Goal: Task Accomplishment & Management: Manage account settings

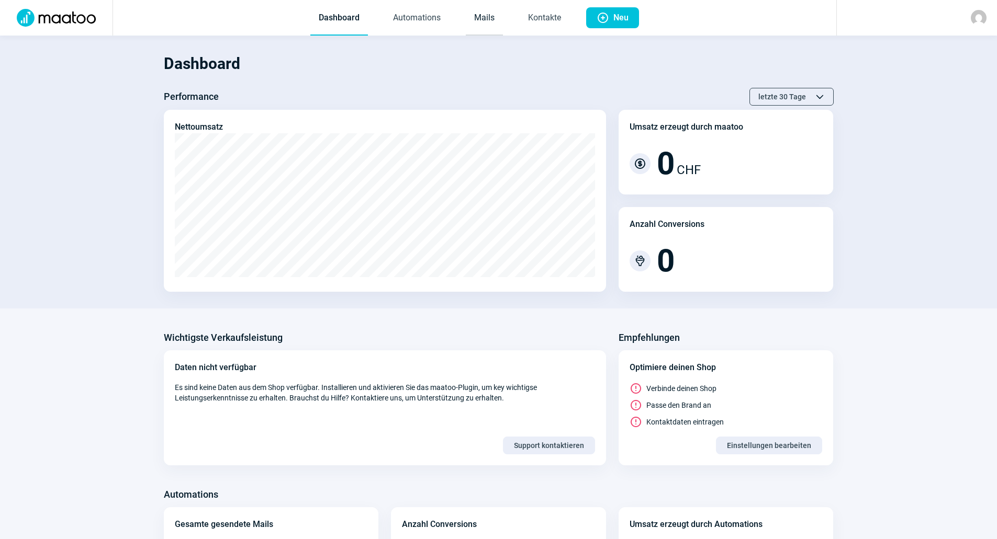
click at [484, 15] on link "Mails" at bounding box center [484, 18] width 37 height 35
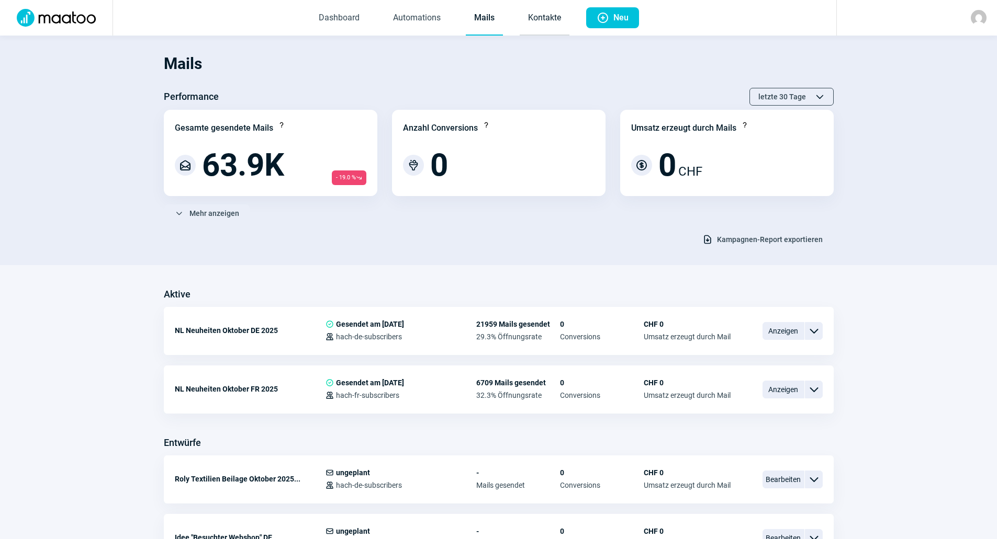
click at [560, 12] on link "Kontakte" at bounding box center [545, 18] width 50 height 35
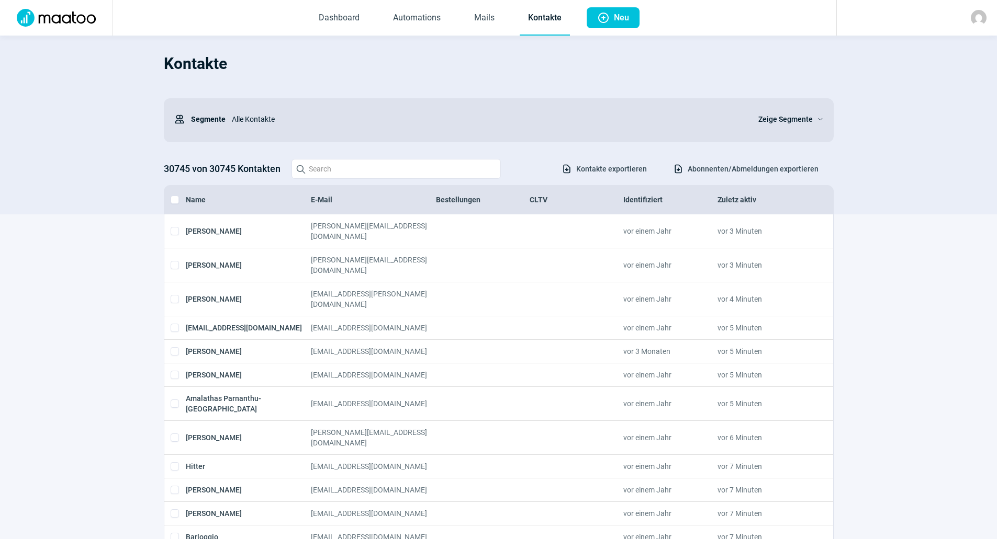
click at [408, 164] on div "30745 von 30745 Kontakten Search icon Download icon Kontakte exportieren Downlo…" at bounding box center [499, 169] width 670 height 20
click at [407, 170] on input "Search icon" at bounding box center [395, 169] width 209 height 20
paste input "[EMAIL_ADDRESS][DOMAIN_NAME]"
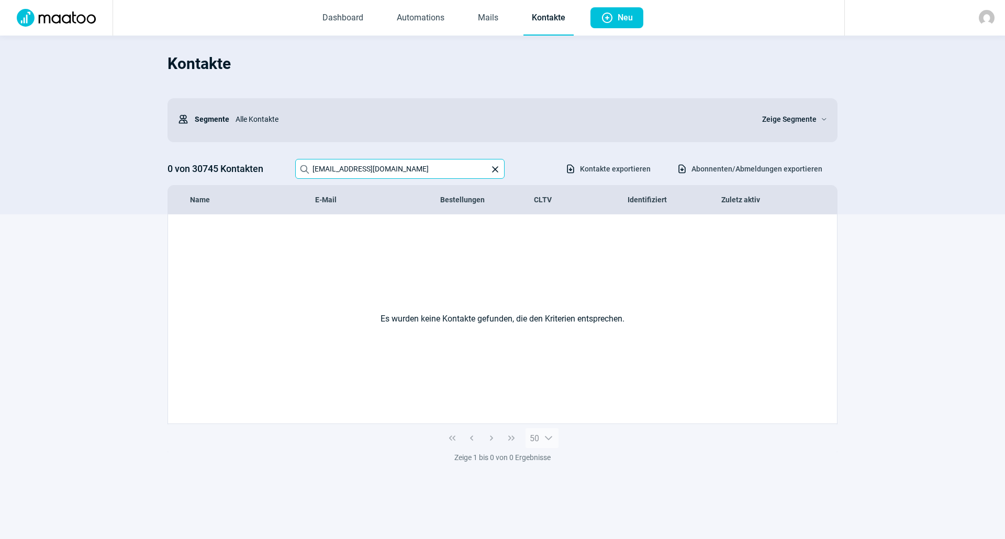
drag, startPoint x: 402, startPoint y: 167, endPoint x: 285, endPoint y: 165, distance: 117.2
click at [287, 167] on div "0 von 30745 Kontakten Search icon [EMAIL_ADDRESS][DOMAIN_NAME] X icon Download …" at bounding box center [502, 169] width 670 height 20
click at [403, 170] on input "[EMAIL_ADDRESS][DOMAIN_NAME]" at bounding box center [399, 169] width 209 height 20
type input "g.guilhem@bl"
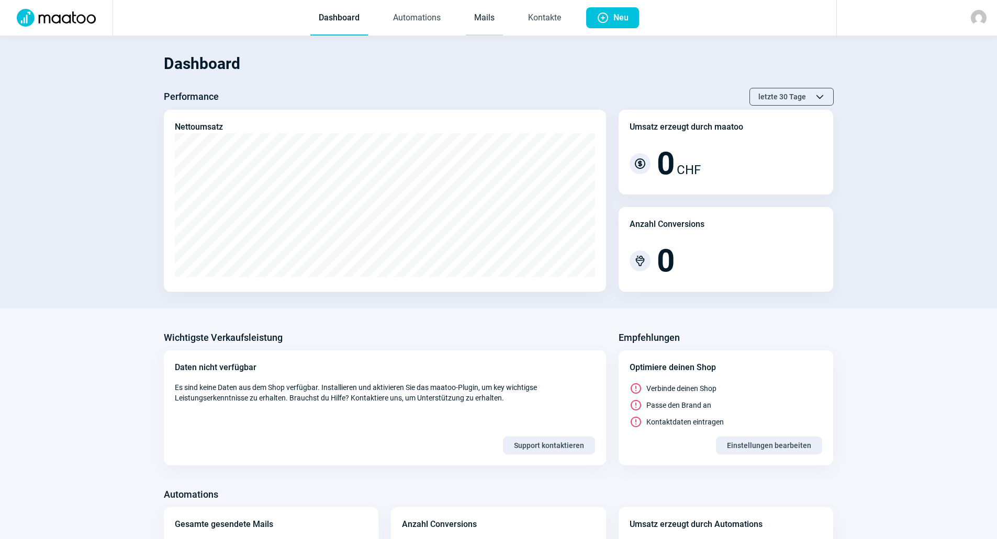
click at [493, 14] on link "Mails" at bounding box center [484, 18] width 37 height 35
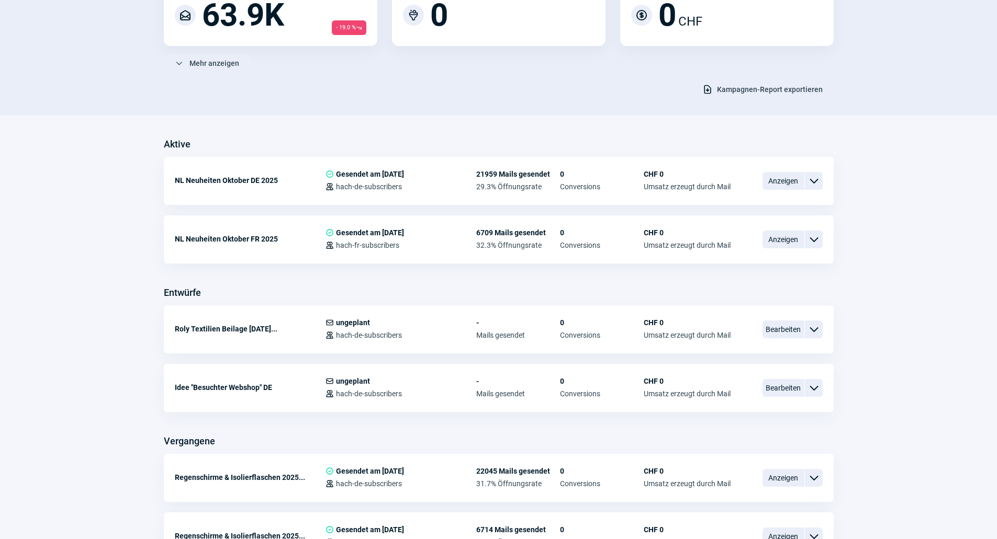
scroll to position [157, 0]
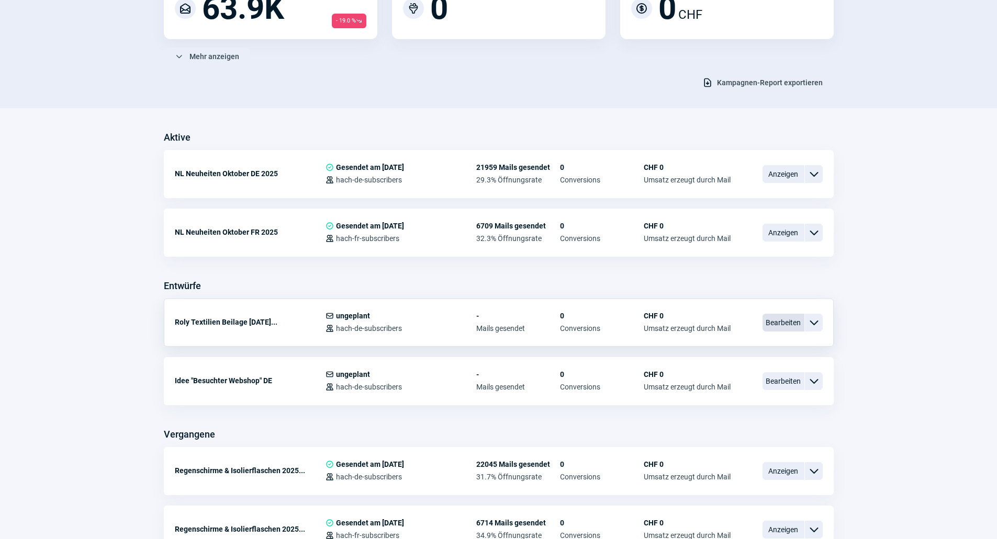
click at [787, 325] on span "Bearbeiten" at bounding box center [783, 323] width 42 height 18
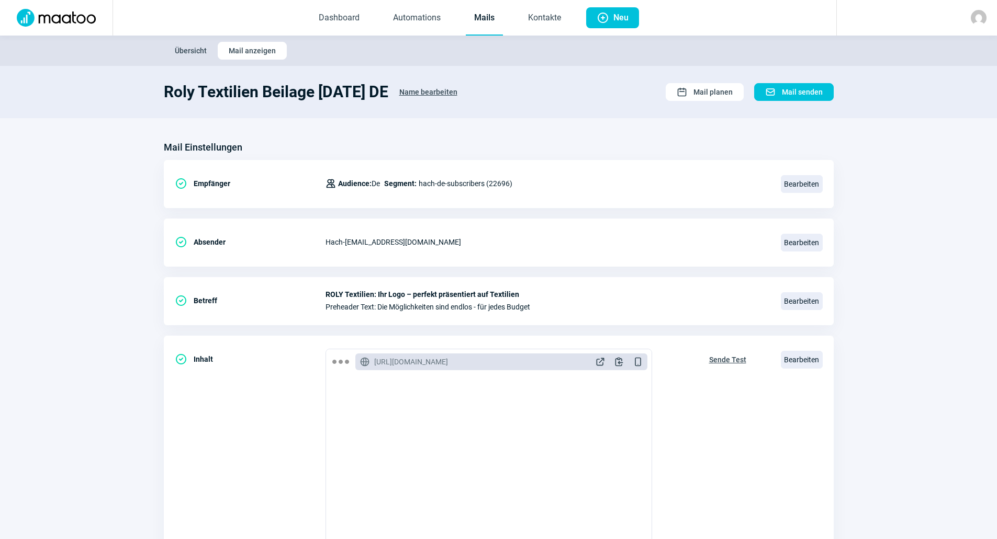
click at [483, 23] on link "Mails" at bounding box center [484, 18] width 37 height 35
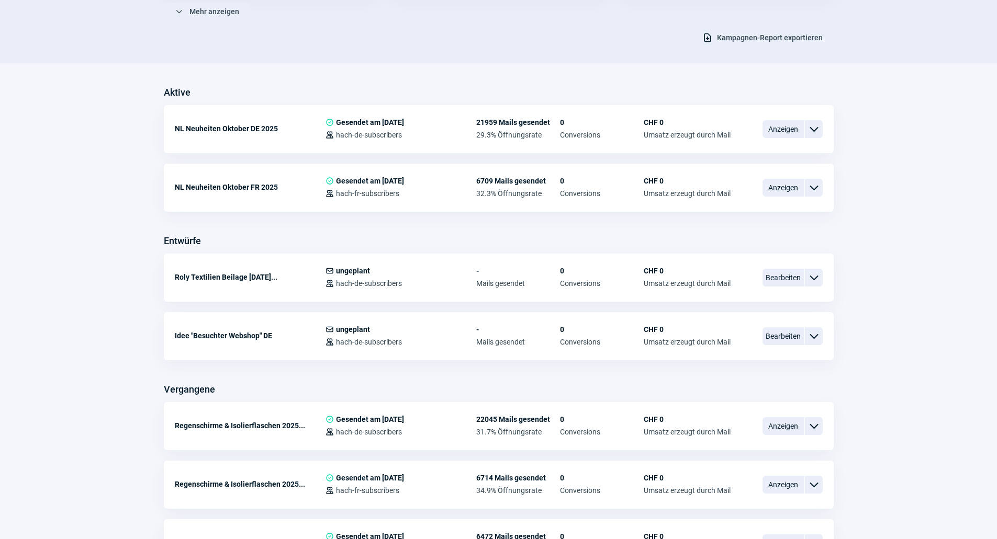
scroll to position [262, 0]
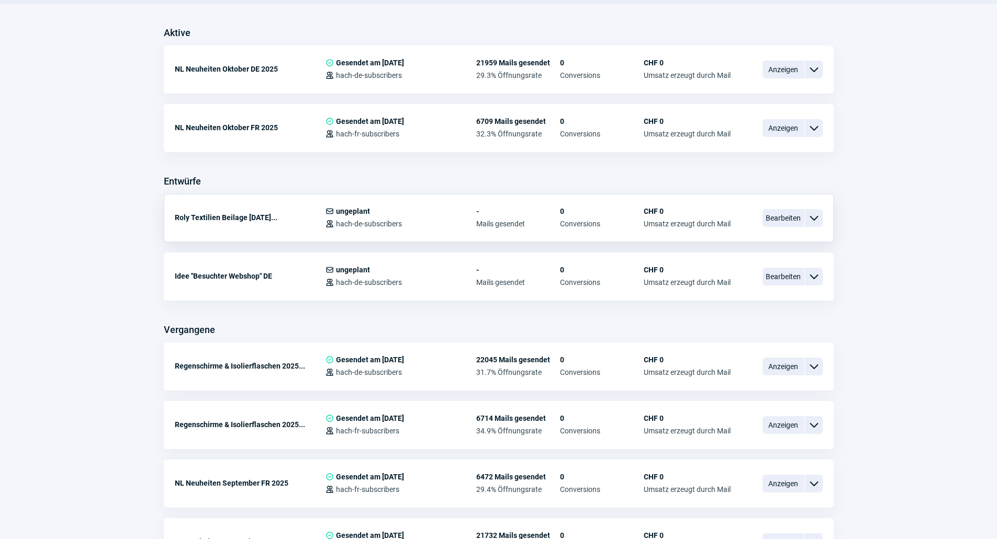
click at [813, 226] on div "ChevronDown icon" at bounding box center [814, 218] width 18 height 18
click at [773, 278] on div "Kopieren" at bounding box center [759, 280] width 126 height 19
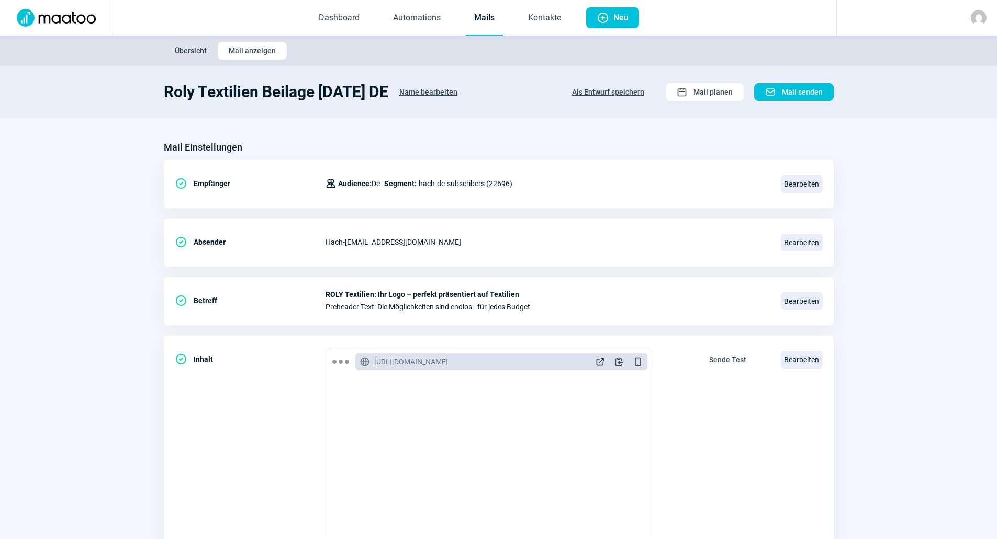
click at [457, 88] on span "Name bearbeiten" at bounding box center [428, 92] width 58 height 17
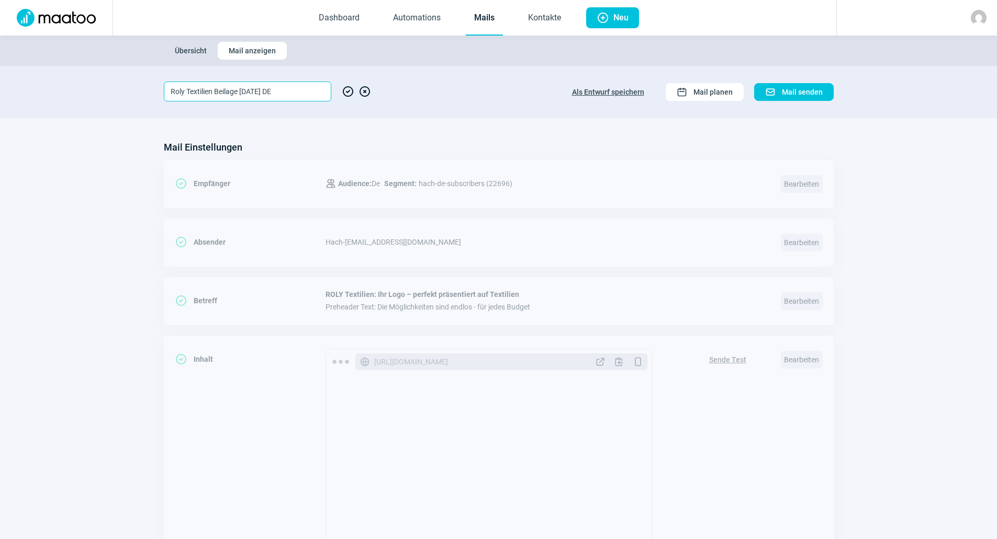
click at [308, 89] on input "Roly Textilien Beilage [DATE] DE" at bounding box center [247, 92] width 167 height 20
type input "Roly Textilien Beilage [DATE] FR"
click at [350, 93] on span "CheckCircle icon" at bounding box center [348, 92] width 13 height 20
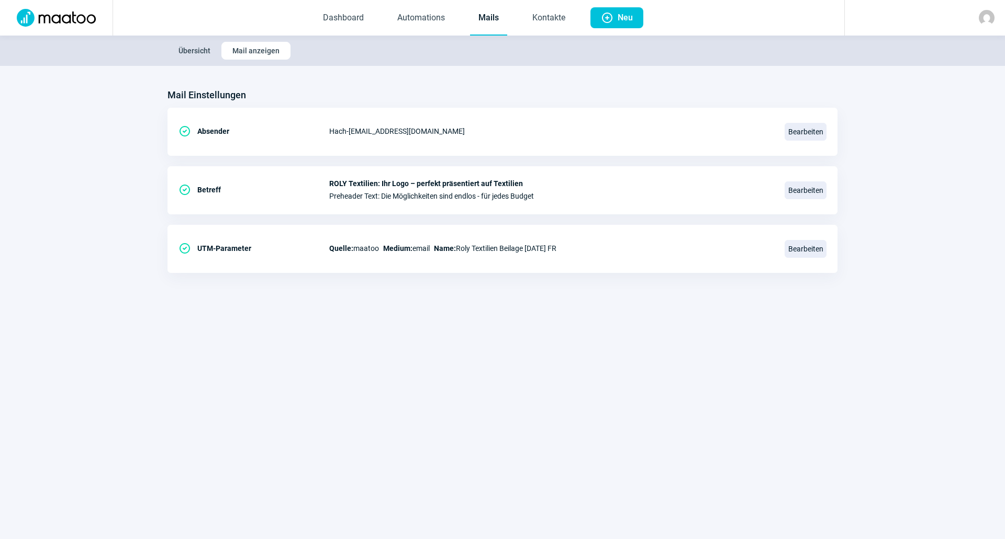
click at [490, 24] on link "Mails" at bounding box center [488, 18] width 37 height 35
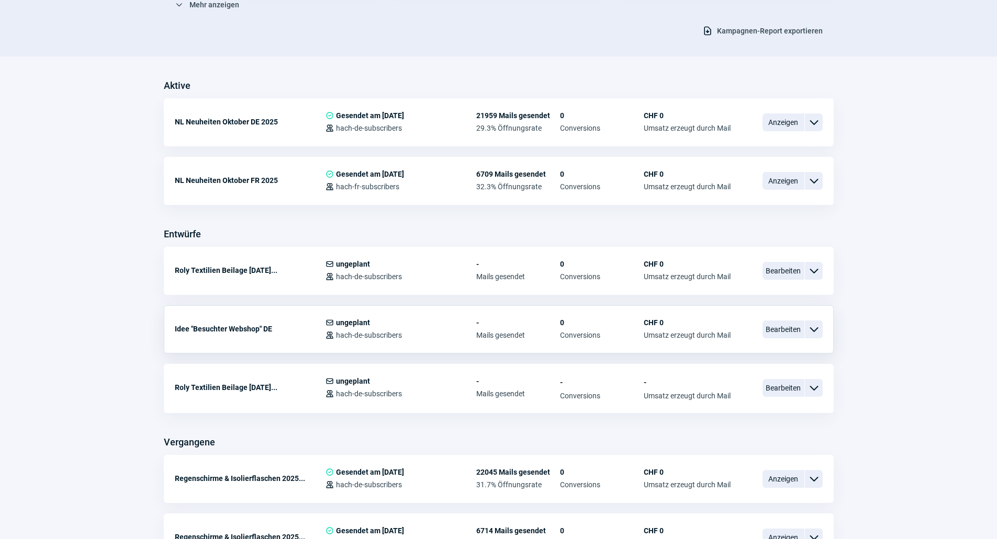
scroll to position [209, 0]
click at [775, 268] on span "Bearbeiten" at bounding box center [783, 271] width 42 height 18
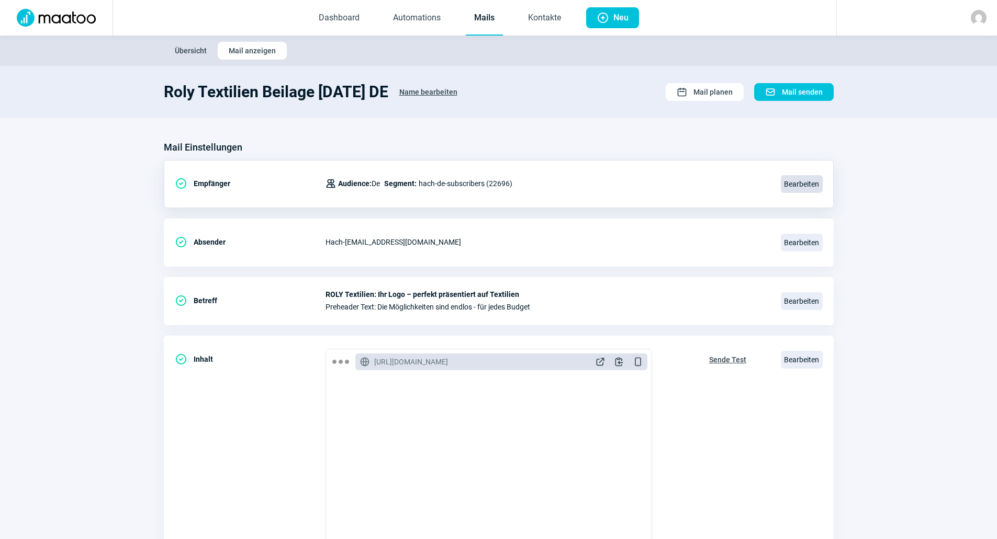
click at [785, 183] on span "Bearbeiten" at bounding box center [802, 184] width 42 height 18
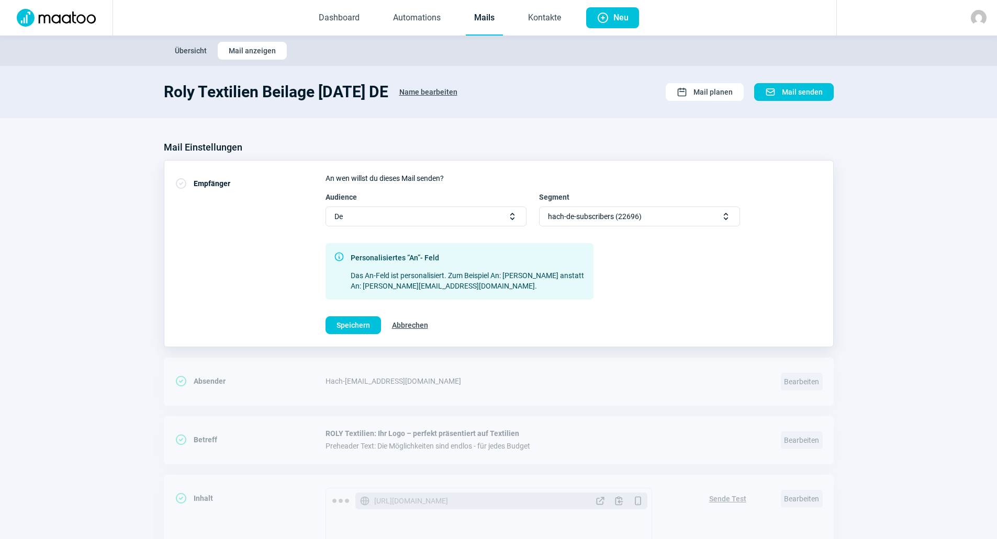
click at [352, 222] on div "De Selector icon" at bounding box center [425, 217] width 201 height 20
click at [363, 245] on div "Fr" at bounding box center [426, 253] width 200 height 17
click at [577, 206] on div "Segment Select Selector icon" at bounding box center [639, 209] width 201 height 35
click at [577, 207] on div "Segment Select Selector icon" at bounding box center [639, 209] width 201 height 35
click at [577, 213] on div "Select Selector icon" at bounding box center [639, 217] width 201 height 20
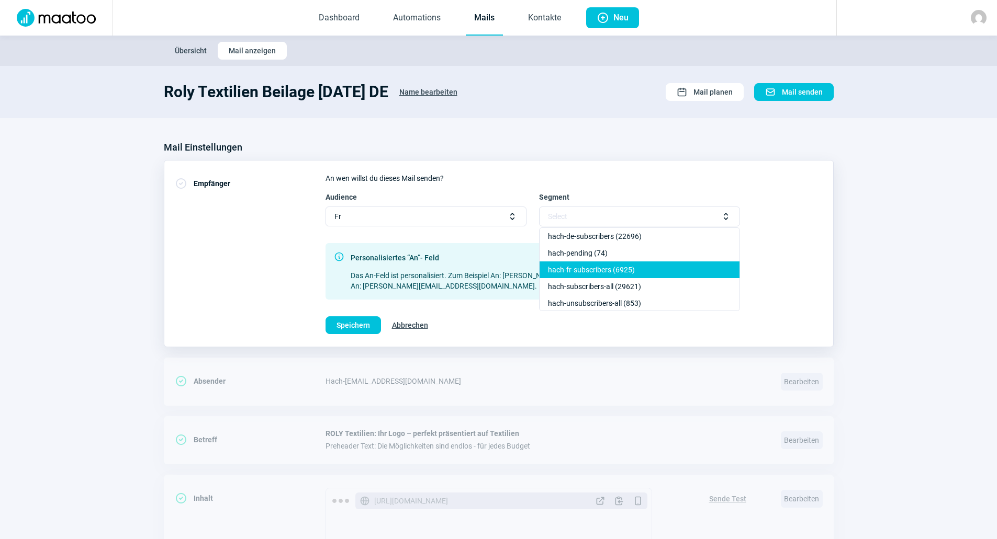
click at [615, 267] on div "hach-fr-subscribers (6925)" at bounding box center [639, 270] width 200 height 17
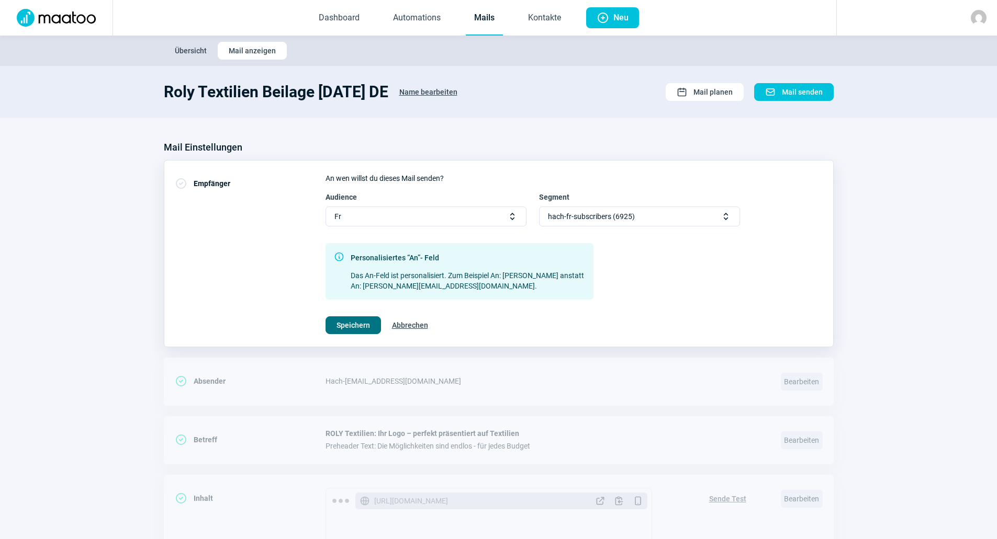
click at [346, 322] on span "Speichern" at bounding box center [352, 325] width 33 height 17
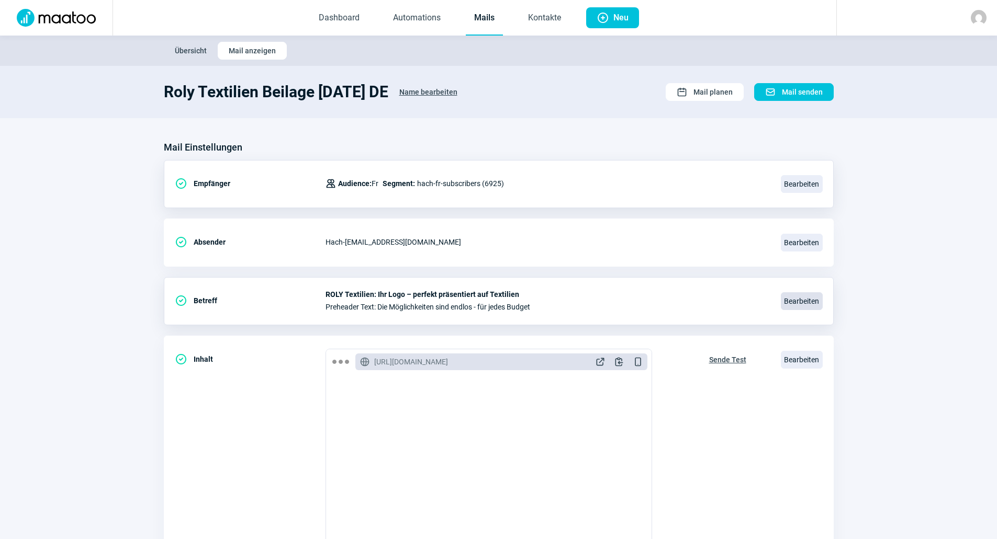
click at [796, 296] on span "Bearbeiten" at bounding box center [802, 301] width 42 height 18
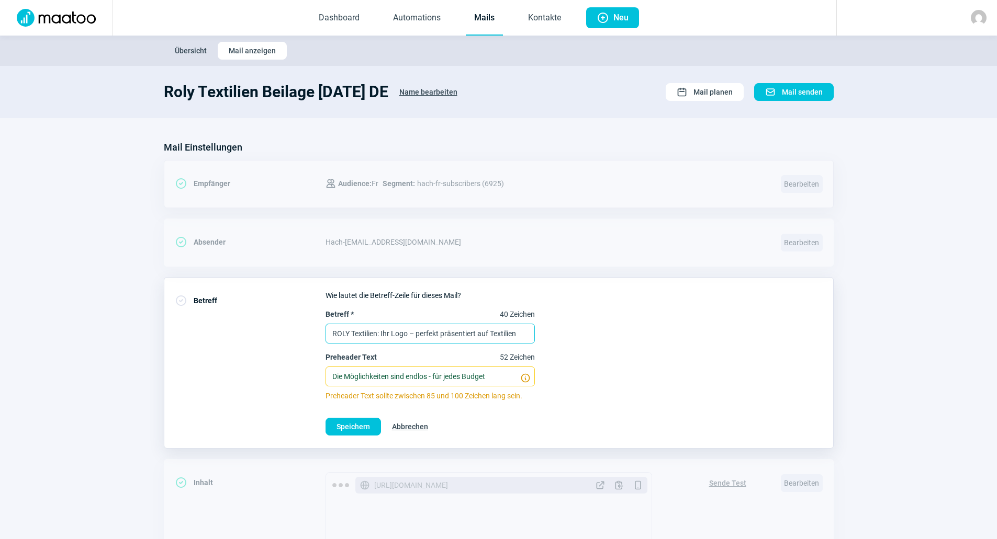
click at [410, 328] on input "ROLY Textilien: Ihr Logo – perfekt präsentiert auf Textilien" at bounding box center [429, 334] width 209 height 20
click at [482, 323] on label "Betreff * 40 Zeichen ROLY Textilien: Ihr Logo – perfekt präsentiert auf Textili…" at bounding box center [429, 326] width 209 height 35
click at [482, 324] on input "ROLY Textilien: Ihr Logo – perfekt präsentiert auf Textilien" at bounding box center [429, 334] width 209 height 20
paste input "es: votre logo – parfaitement mis en valeur sur les textiles"
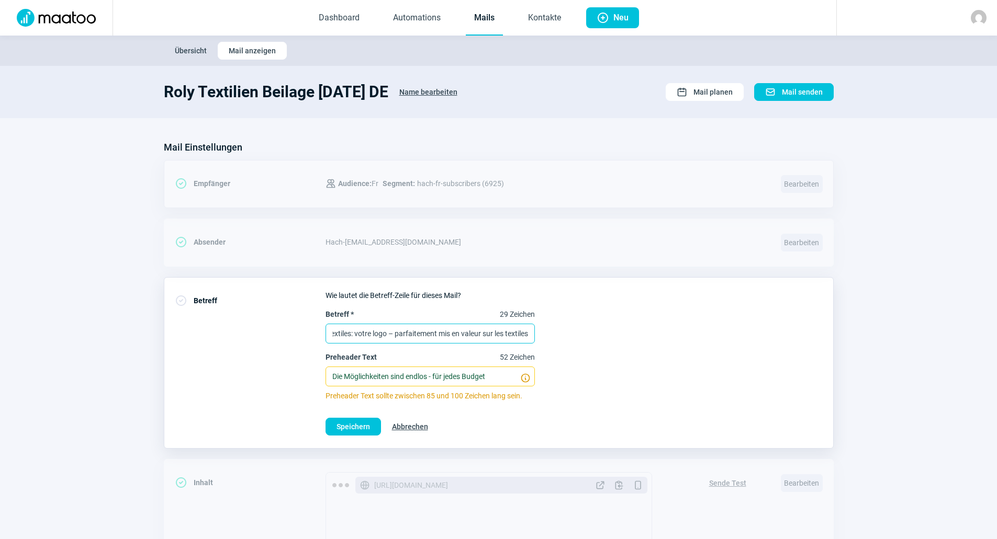
click at [416, 336] on input "ROLY Textiles: votre logo – parfaitement mis en valeur sur les textiles" at bounding box center [429, 334] width 209 height 20
type input "ROLY Textiles: votre logo – parfaitement mis en valeur sur les textiles"
click at [442, 368] on input "Die Möglichkeiten sind endlos - für jedes Budget" at bounding box center [429, 377] width 209 height 20
click at [505, 376] on input "Die Möglichkeiten sind endlos - für jedes Budget" at bounding box center [429, 377] width 209 height 20
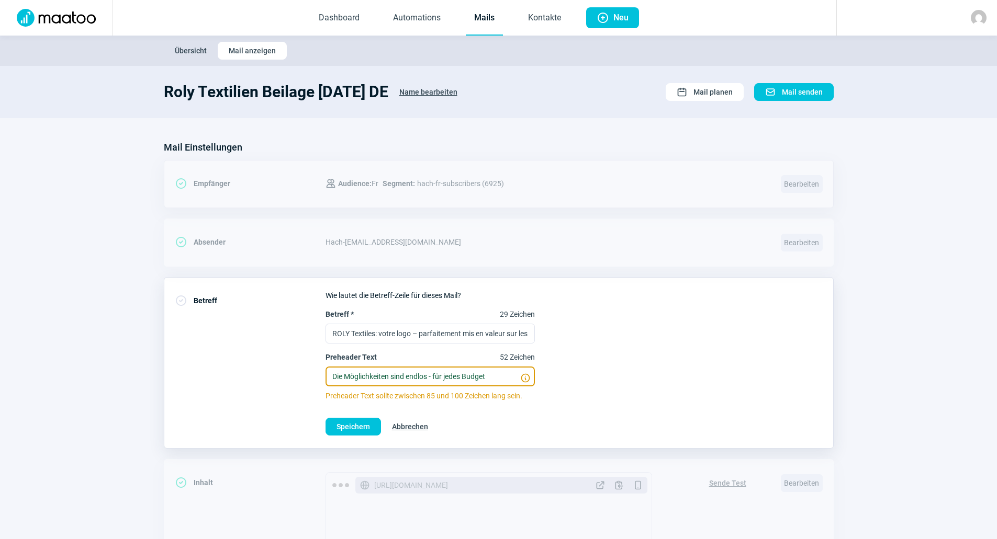
paste input "Les possibilités sont infinies, pour tous les budgets."
type input "Les possibilités sont infinies, pour tous les budgets."
click at [347, 427] on span "Speichern" at bounding box center [352, 427] width 33 height 17
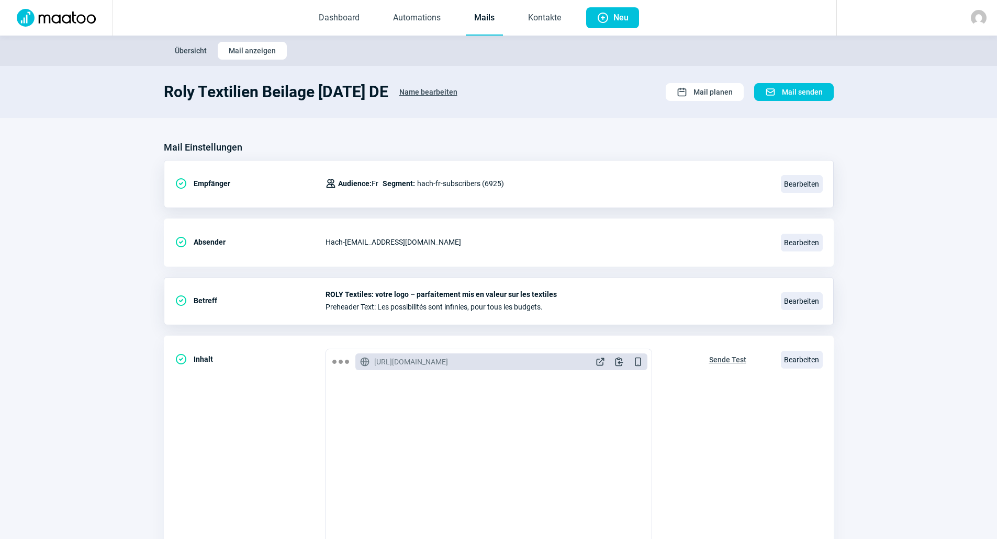
scroll to position [52, 0]
click at [797, 358] on span "Bearbeiten" at bounding box center [802, 360] width 42 height 18
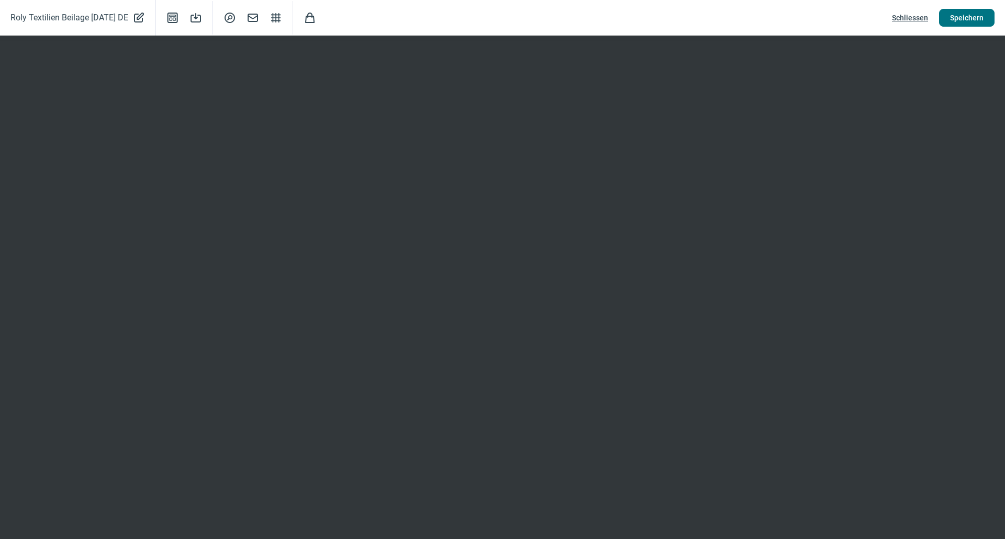
click at [968, 17] on span "Speichern" at bounding box center [966, 17] width 33 height 17
click at [975, 21] on span "Speichern" at bounding box center [966, 17] width 33 height 17
click at [971, 17] on span "Speichern" at bounding box center [966, 17] width 33 height 17
click at [911, 19] on span "Schliessen" at bounding box center [910, 17] width 36 height 17
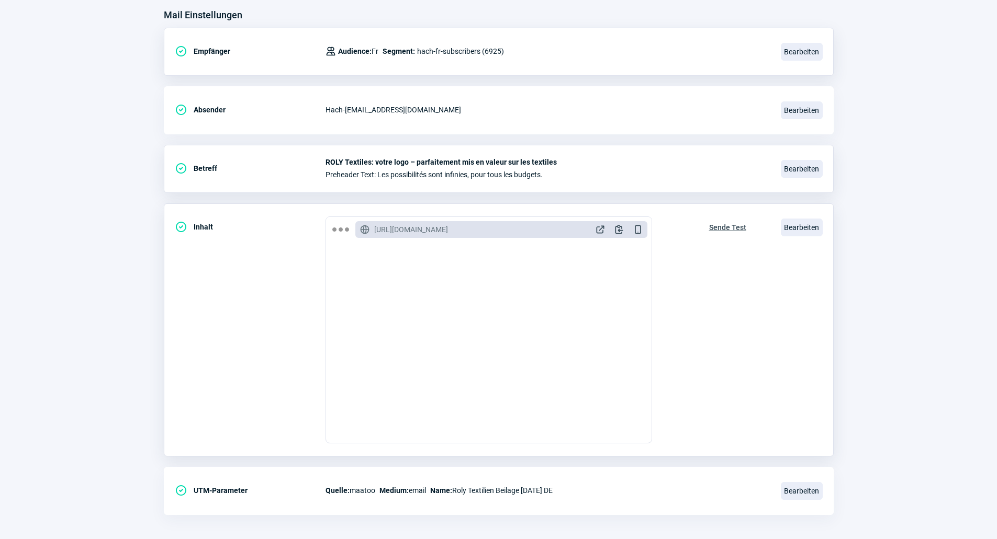
scroll to position [140, 0]
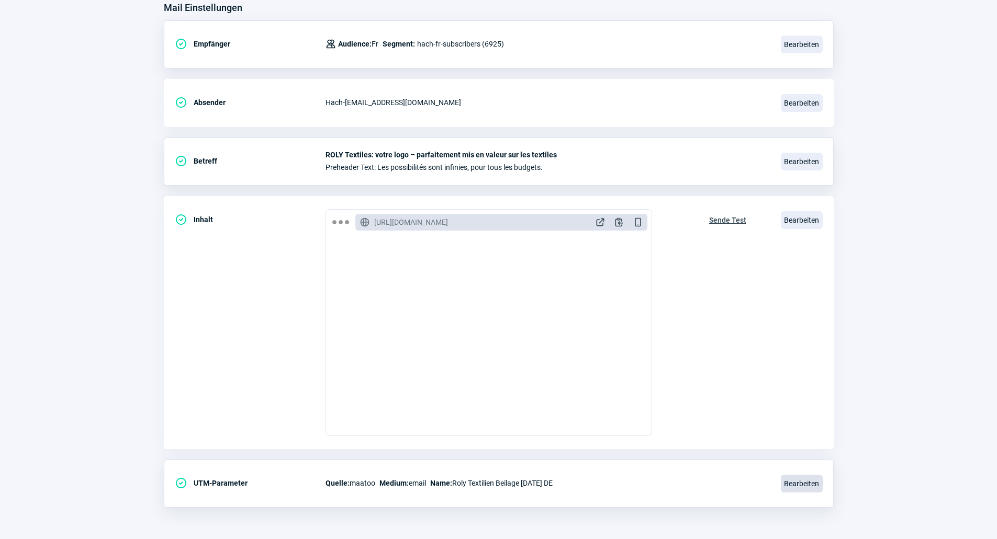
click at [803, 486] on span "Bearbeiten" at bounding box center [802, 484] width 42 height 18
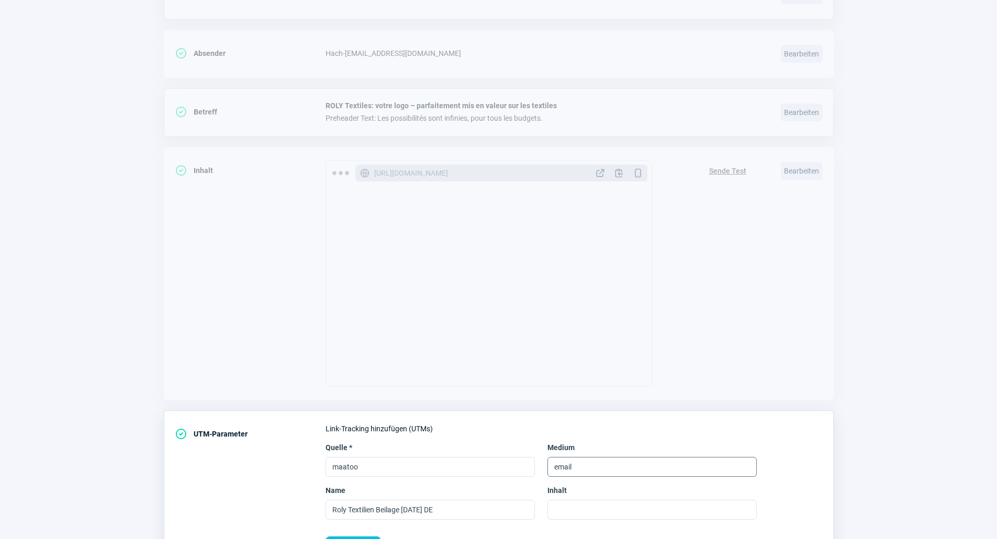
scroll to position [244, 0]
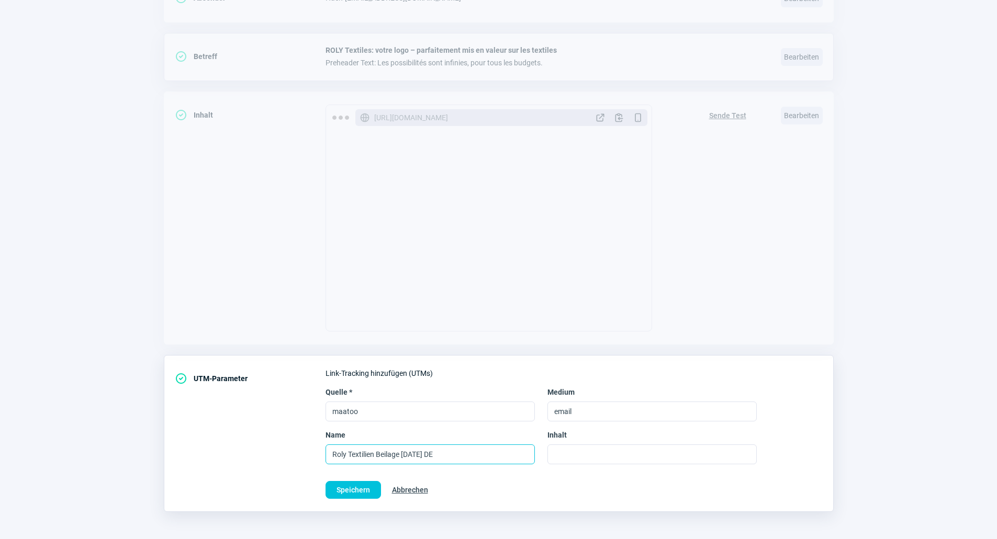
click at [506, 451] on input "Roly Textilien Beilage Oktober 2025 DE" at bounding box center [429, 455] width 209 height 20
type input "Roly Textilien Beilage Oktober 2025 FR"
click at [375, 486] on button "Speichern" at bounding box center [352, 490] width 55 height 18
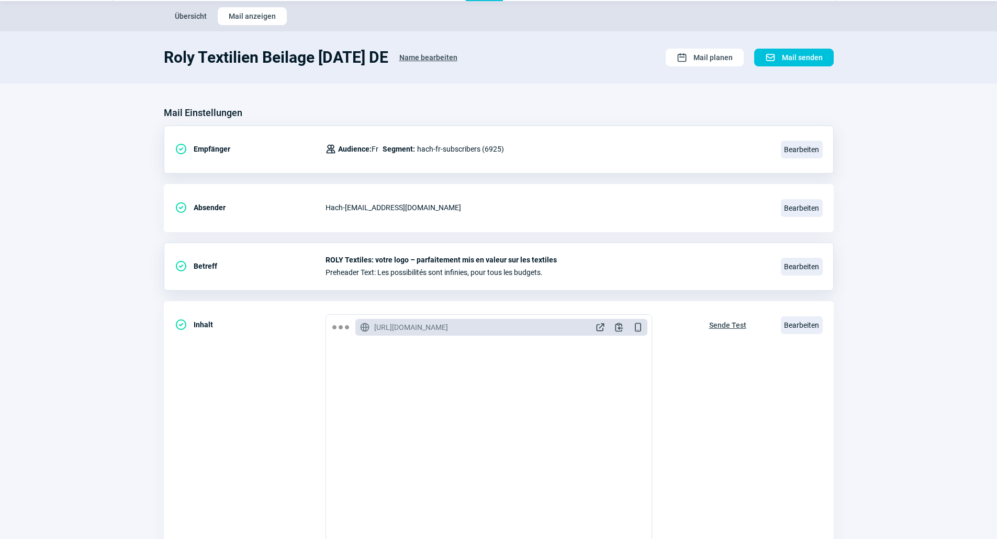
scroll to position [52, 0]
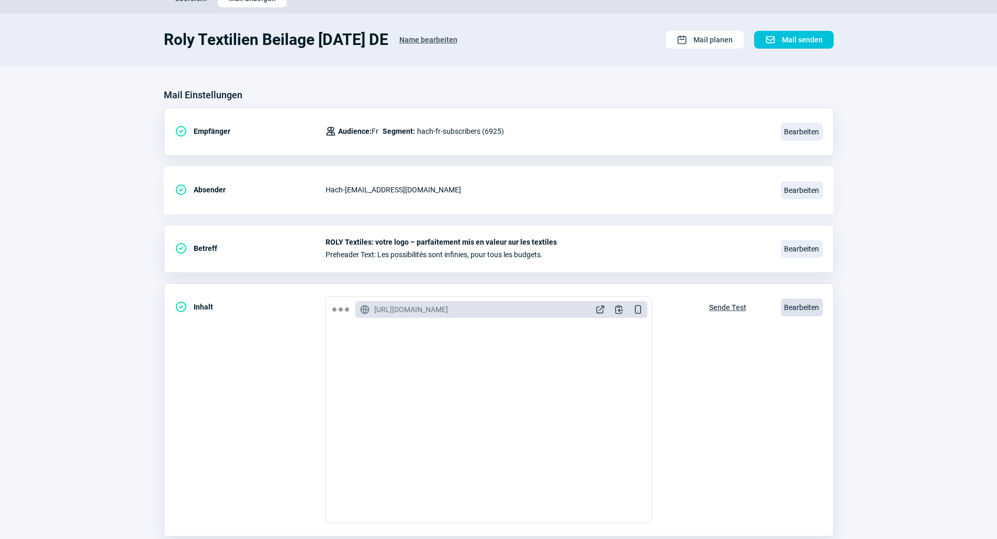
click at [799, 314] on span "Bearbeiten" at bounding box center [802, 308] width 42 height 18
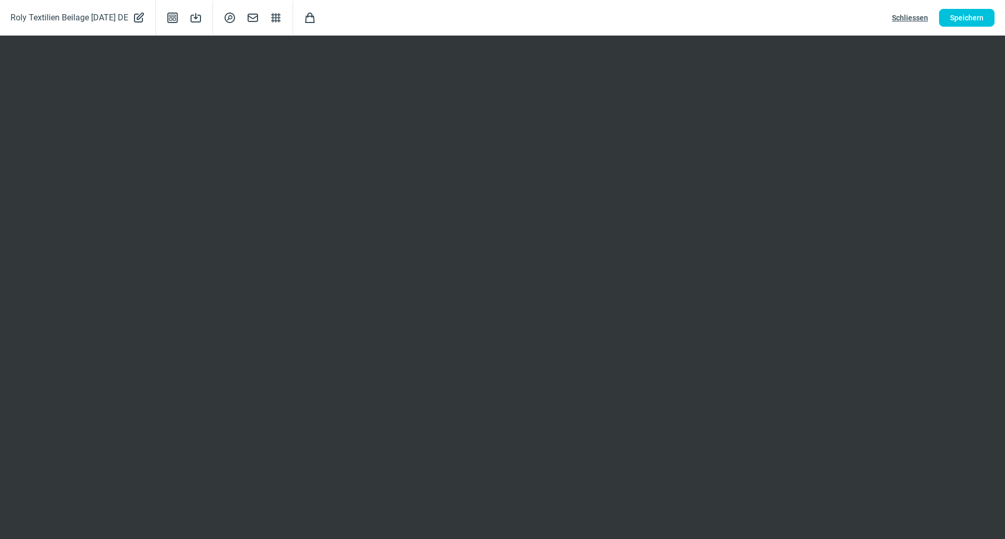
click at [922, 14] on span "Schliessen" at bounding box center [910, 17] width 36 height 17
